Goal: Obtain resource: Obtain resource

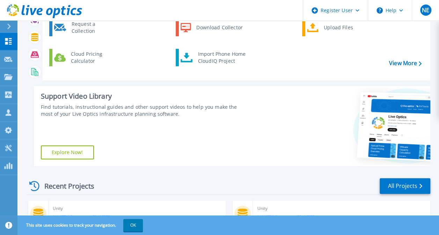
scroll to position [70, 0]
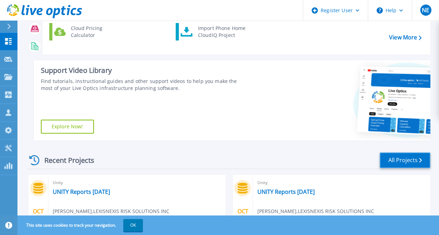
click at [406, 164] on link "All Projects" at bounding box center [404, 161] width 51 height 16
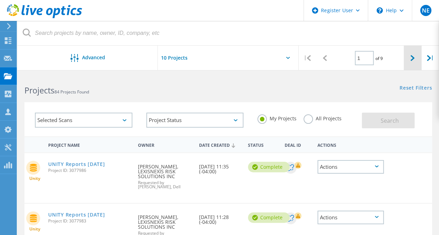
click at [412, 59] on icon at bounding box center [412, 58] width 4 height 6
type input "2"
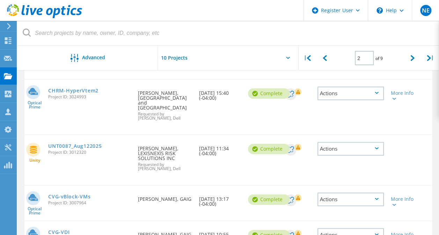
scroll to position [384, 0]
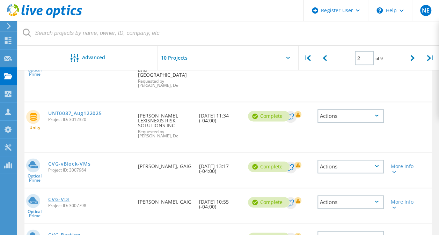
click at [61, 197] on link "CVG-VDI" at bounding box center [58, 199] width 21 height 5
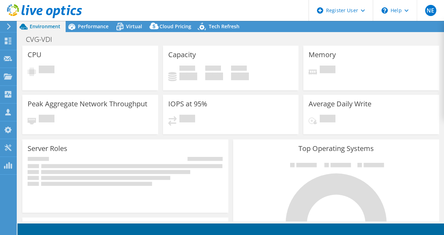
select select "USD"
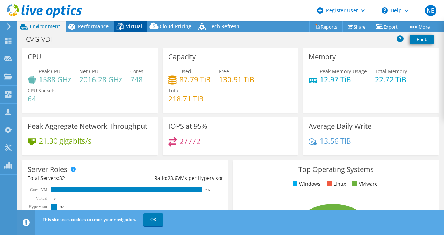
click at [138, 29] on span "Virtual" at bounding box center [134, 26] width 16 height 7
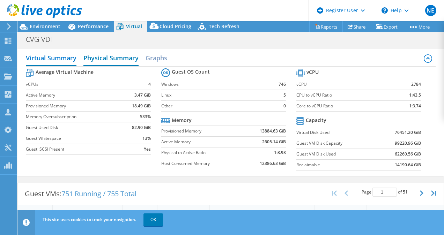
click at [121, 59] on h2 "Physical Summary" at bounding box center [110, 58] width 55 height 15
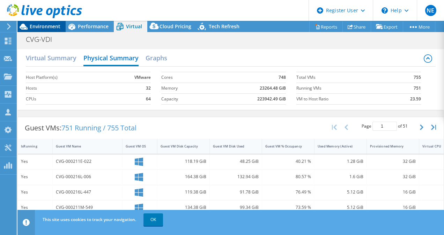
click at [38, 27] on span "Environment" at bounding box center [45, 26] width 31 height 7
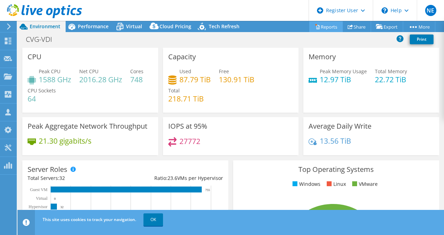
click at [318, 26] on link "Reports" at bounding box center [326, 26] width 34 height 11
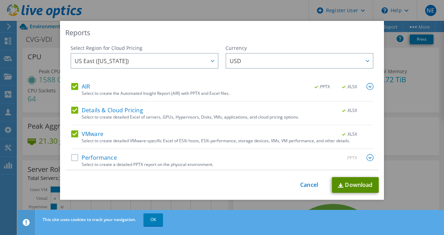
click at [352, 182] on link "Download" at bounding box center [355, 185] width 47 height 16
drag, startPoint x: 420, startPoint y: 145, endPoint x: 325, endPoint y: 24, distance: 153.7
click at [325, 24] on div "Reports Select Region for Cloud Pricing Asia Pacific (Hong Kong) Asia Pacific (…" at bounding box center [222, 110] width 324 height 179
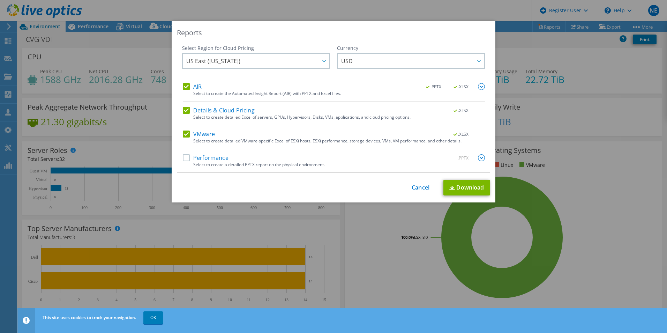
click at [412, 187] on link "Cancel" at bounding box center [421, 187] width 18 height 7
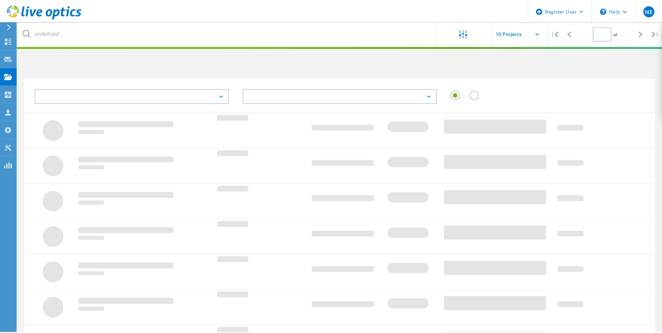
scroll to position [163, 0]
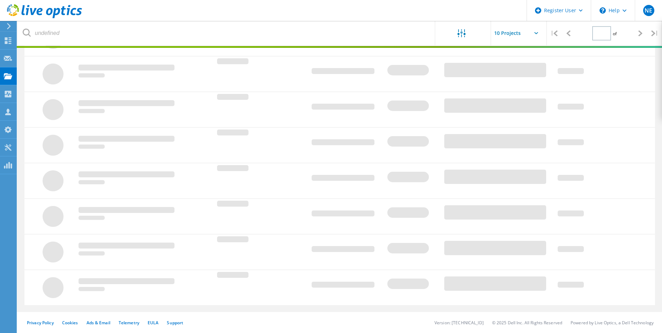
type input "2"
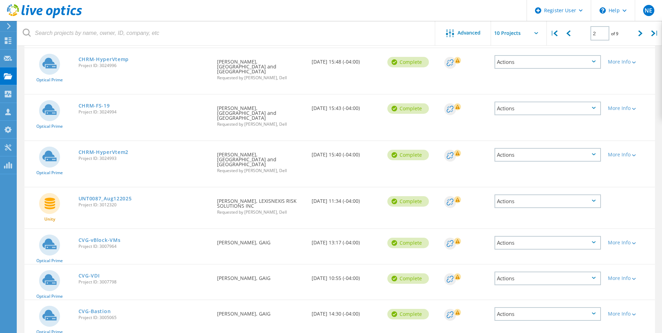
scroll to position [221, 0]
click at [109, 237] on link "CVG-vBlock-VMs" at bounding box center [100, 239] width 42 height 5
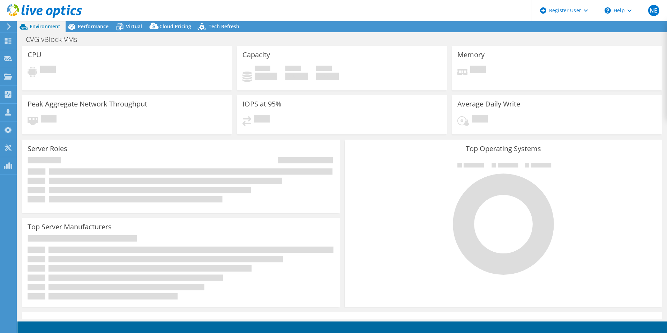
select select "USD"
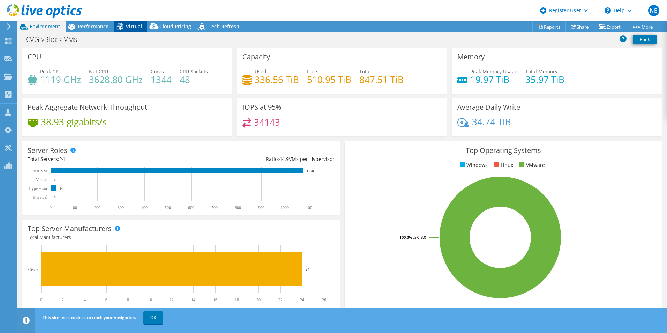
click at [137, 24] on span "Virtual" at bounding box center [134, 26] width 16 height 7
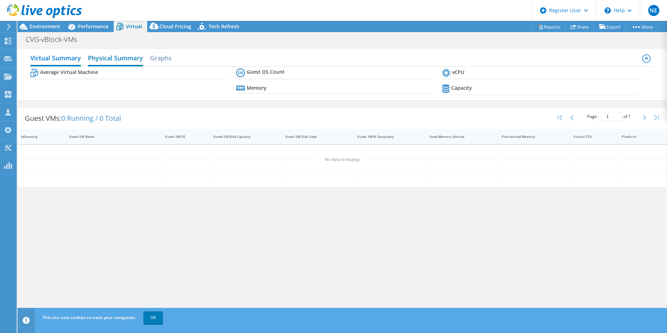
click at [119, 58] on h2 "Physical Summary" at bounding box center [115, 58] width 55 height 15
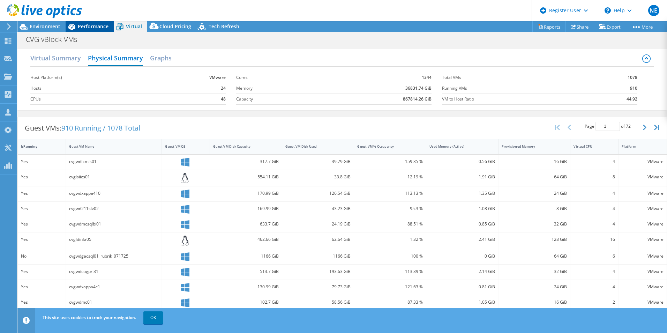
click at [91, 27] on span "Performance" at bounding box center [93, 26] width 31 height 7
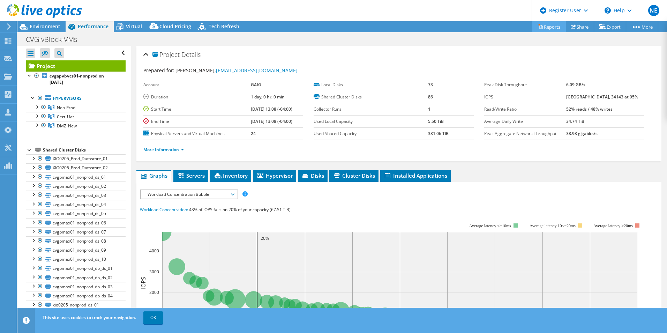
click at [550, 27] on link "Reports" at bounding box center [550, 26] width 34 height 11
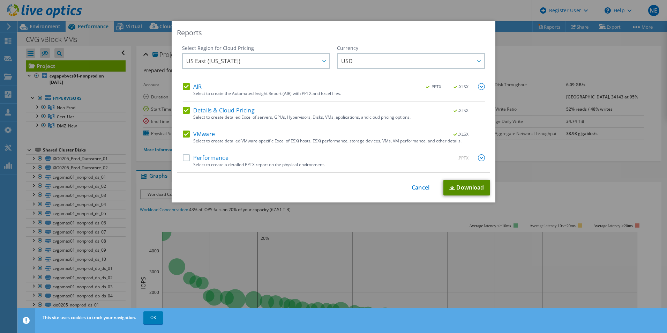
click at [453, 187] on link "Download" at bounding box center [467, 188] width 47 height 16
click at [421, 188] on link "Cancel" at bounding box center [421, 187] width 18 height 7
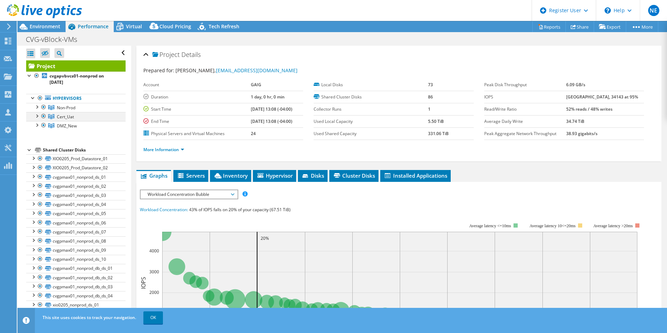
click at [38, 116] on div at bounding box center [36, 115] width 7 height 7
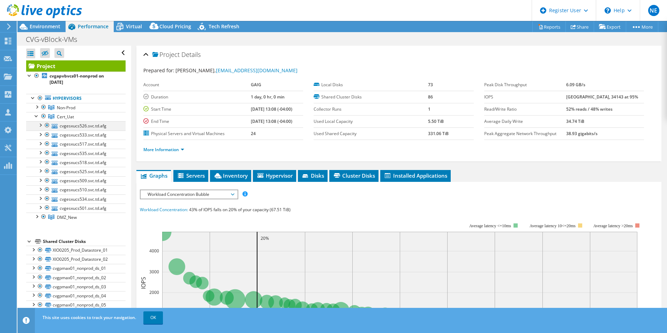
click at [41, 124] on div at bounding box center [40, 124] width 7 height 7
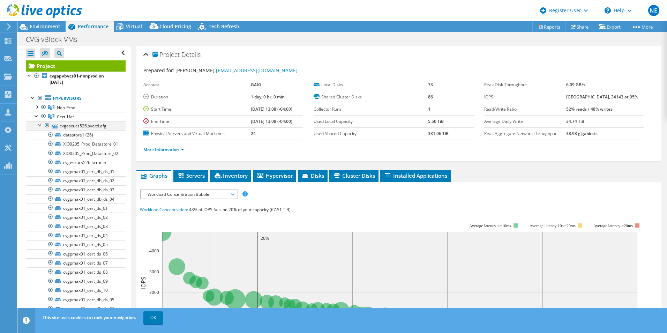
click at [41, 124] on div at bounding box center [40, 124] width 7 height 7
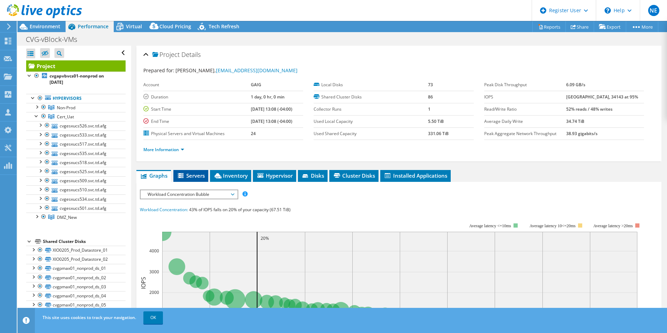
click at [202, 175] on span "Servers" at bounding box center [191, 175] width 28 height 7
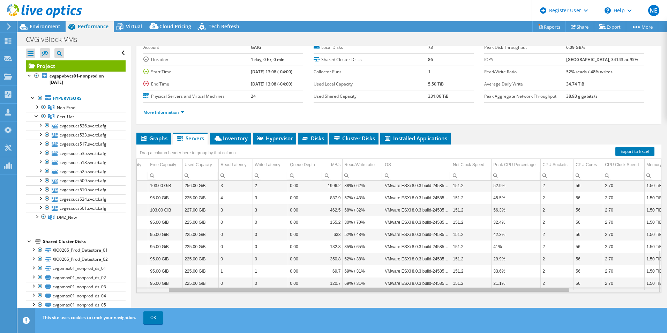
scroll to position [185, 31]
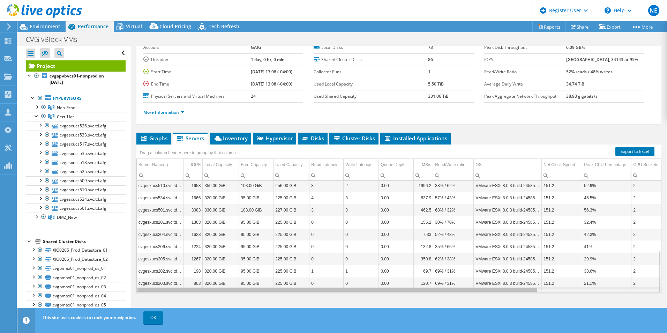
drag, startPoint x: 479, startPoint y: 291, endPoint x: 213, endPoint y: 288, distance: 266.4
click at [229, 295] on body "NE Dell User Nick Eaton Nicholas.Eaton@dell.com Dell My Profile Log Out \n Help…" at bounding box center [333, 166] width 667 height 333
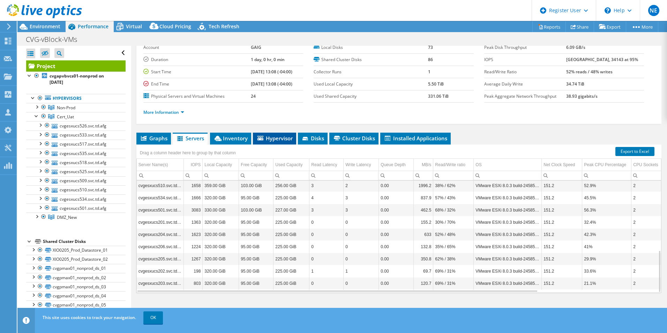
click at [271, 133] on li "Hypervisor" at bounding box center [274, 139] width 43 height 12
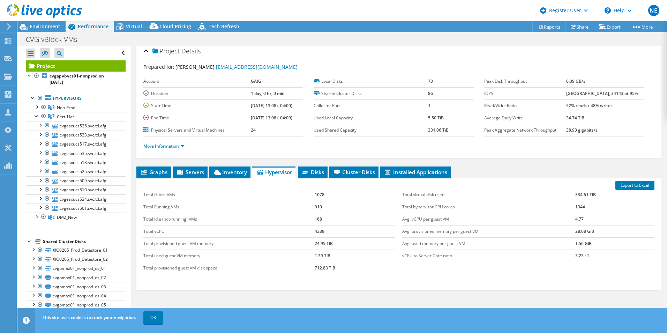
scroll to position [0, 0]
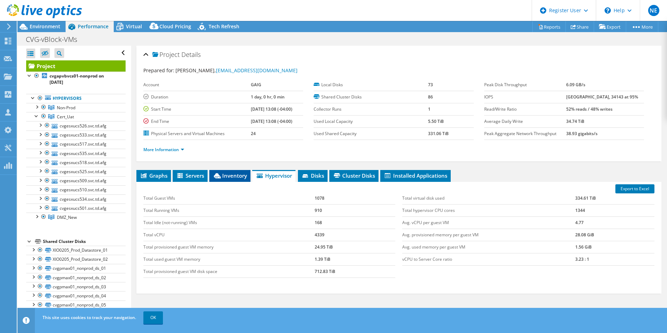
click at [220, 174] on icon at bounding box center [217, 175] width 7 height 5
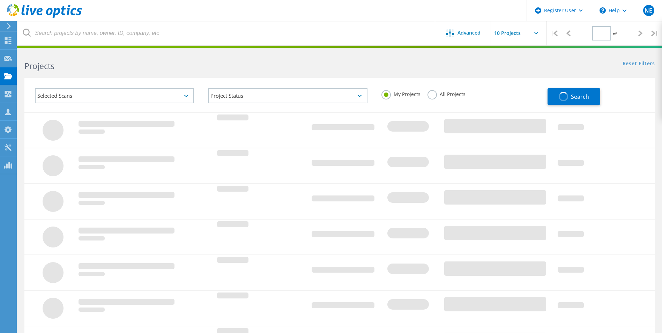
type input "2"
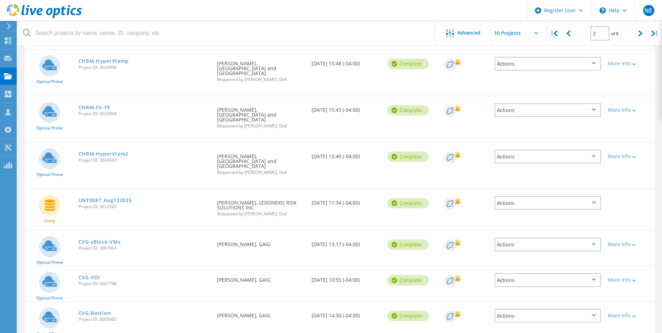
scroll to position [221, 0]
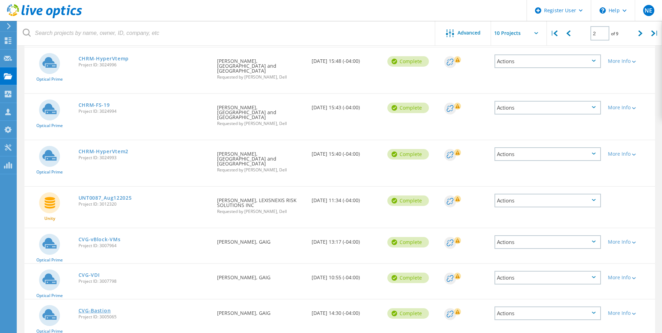
click at [102, 308] on link "CVG-Bastion" at bounding box center [95, 310] width 32 height 5
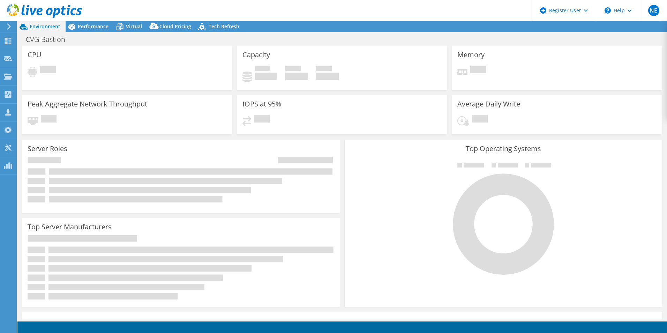
select select "USD"
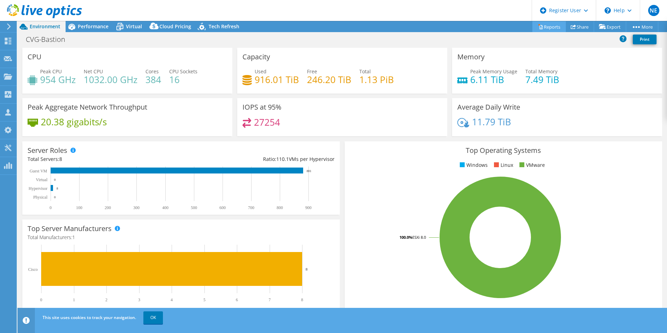
click at [552, 25] on link "Reports" at bounding box center [550, 26] width 34 height 11
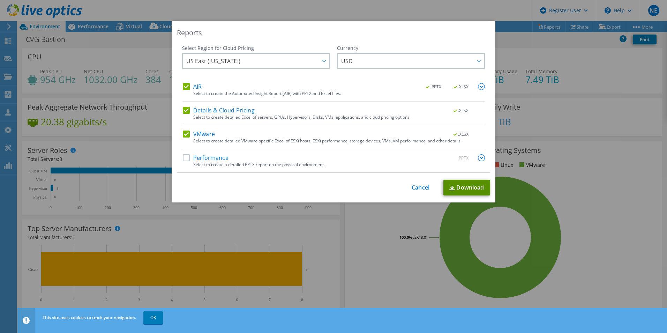
click at [474, 185] on link "Download" at bounding box center [467, 188] width 47 height 16
click at [418, 192] on div "This process may take a while, please wait... Cancel Download" at bounding box center [333, 188] width 313 height 16
click at [418, 189] on link "Cancel" at bounding box center [421, 187] width 18 height 7
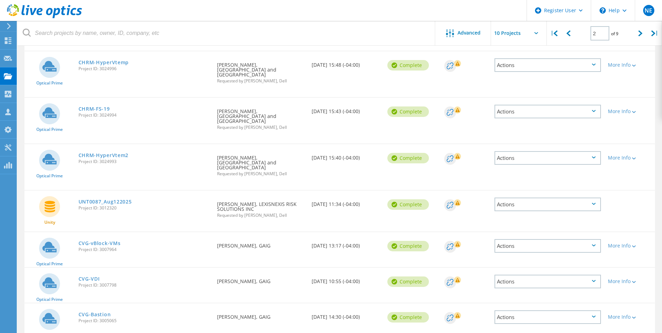
scroll to position [221, 0]
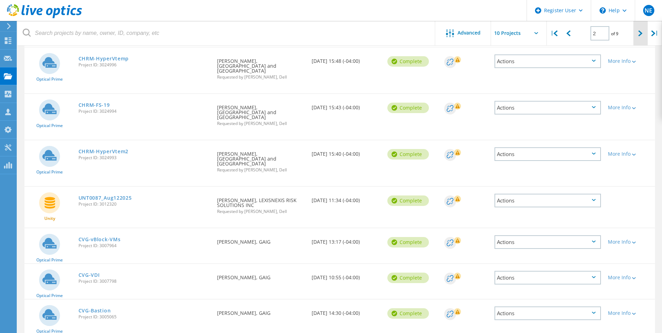
click at [639, 34] on icon at bounding box center [641, 33] width 4 height 6
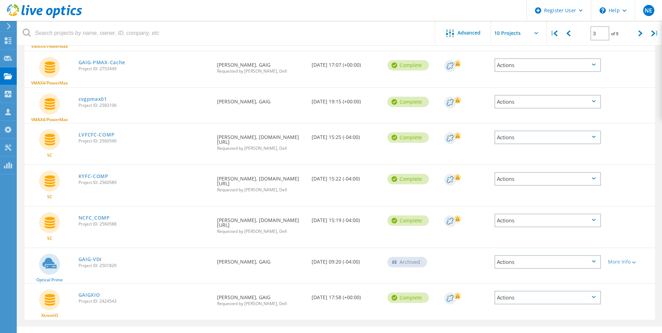
scroll to position [0, 0]
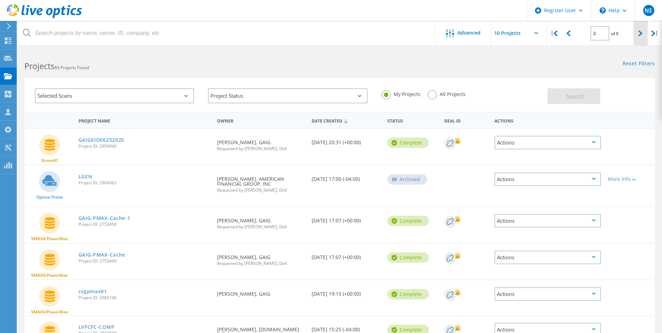
click at [640, 33] on icon at bounding box center [641, 33] width 4 height 6
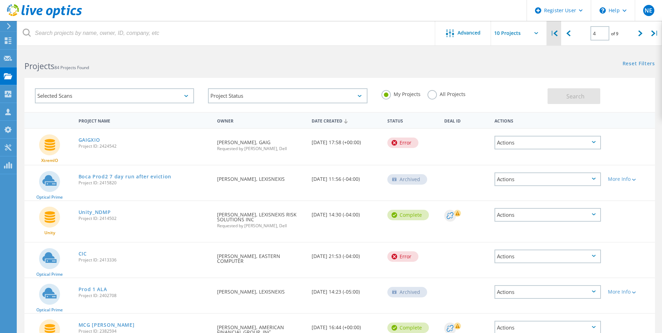
click at [553, 31] on div "|" at bounding box center [554, 33] width 14 height 25
type input "1"
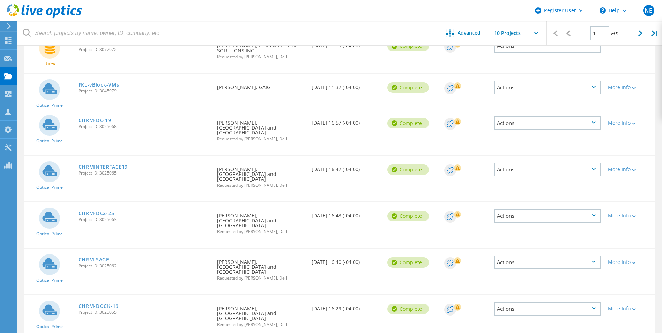
scroll to position [233, 0]
